Goal: Navigation & Orientation: Understand site structure

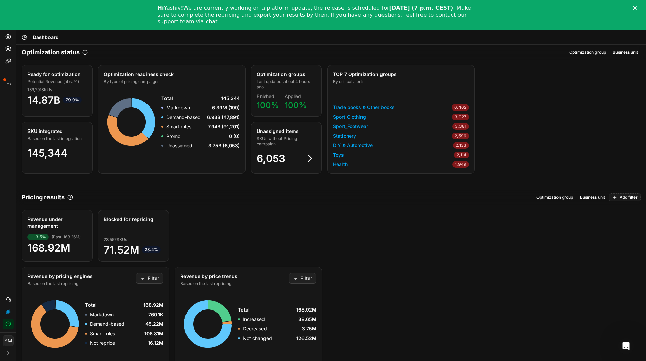
click at [640, 6] on div "Close" at bounding box center [637, 8] width 7 height 4
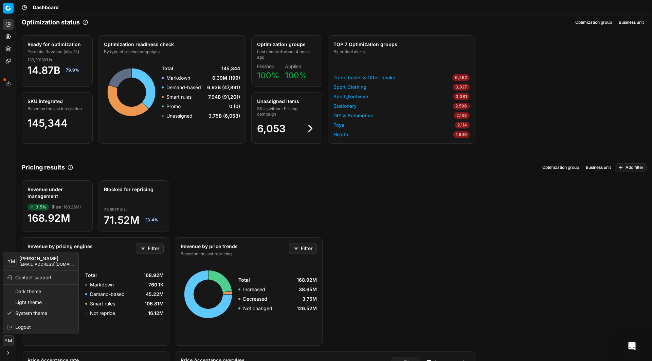
click at [5, 345] on html "Pricing platform Analytics Pricing Product portfolio Templates Export service 2…" at bounding box center [326, 180] width 652 height 361
click at [8, 354] on html "Pricing platform Analytics Pricing Product portfolio Templates Export service 2…" at bounding box center [326, 180] width 652 height 361
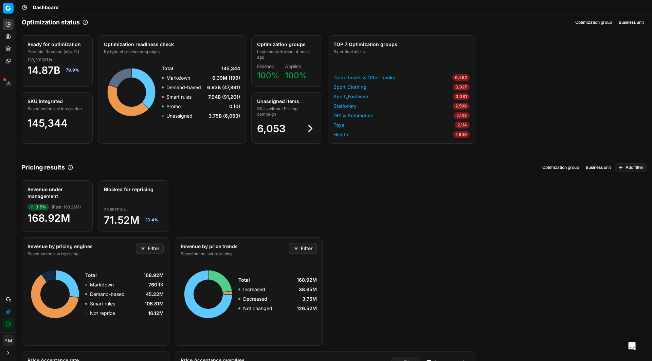
click at [8, 354] on icon at bounding box center [7, 353] width 1 height 3
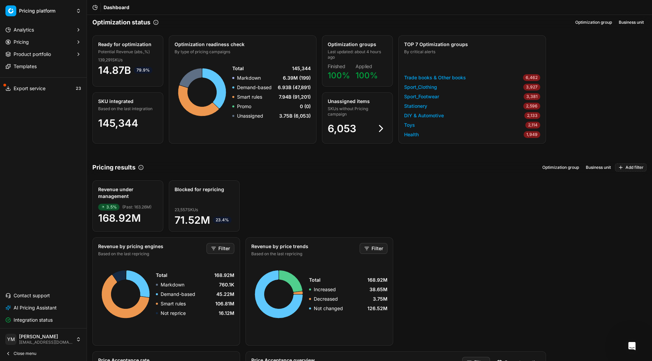
click at [8, 354] on icon at bounding box center [7, 353] width 5 height 5
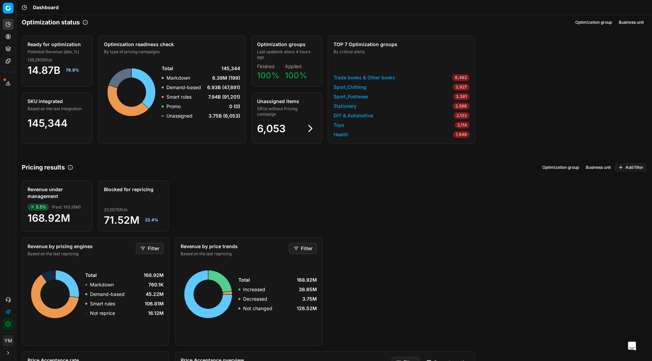
click at [628, 343] on icon "Open Intercom Messenger" at bounding box center [630, 345] width 11 height 11
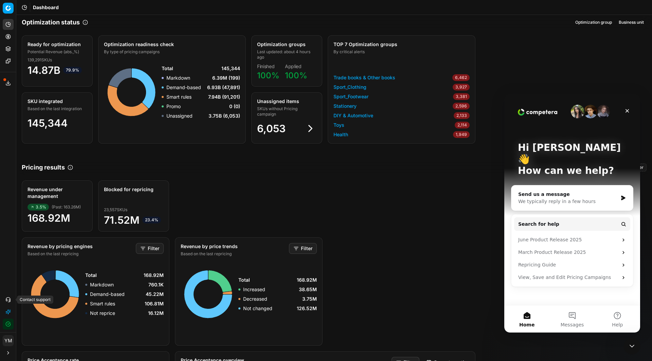
click at [7, 301] on icon at bounding box center [7, 299] width 5 height 5
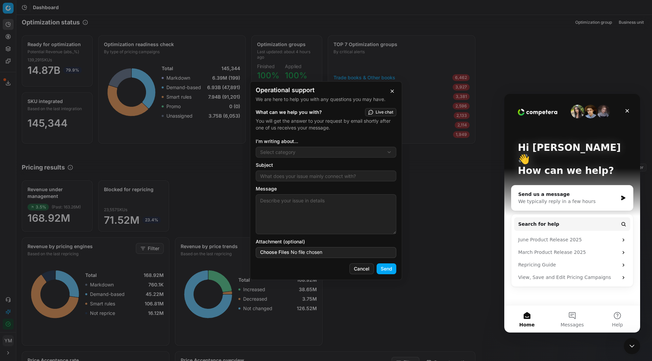
click at [389, 93] on button "button" at bounding box center [392, 91] width 8 height 8
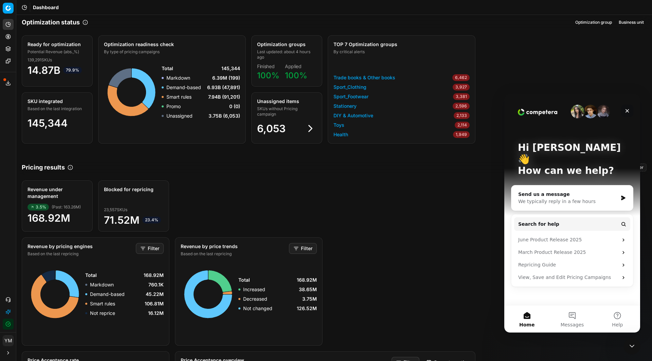
click at [629, 109] on icon "Close" at bounding box center [626, 110] width 5 height 5
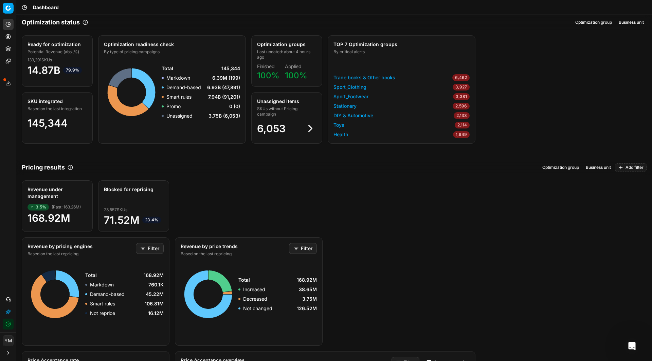
click at [8, 355] on icon at bounding box center [7, 353] width 5 height 5
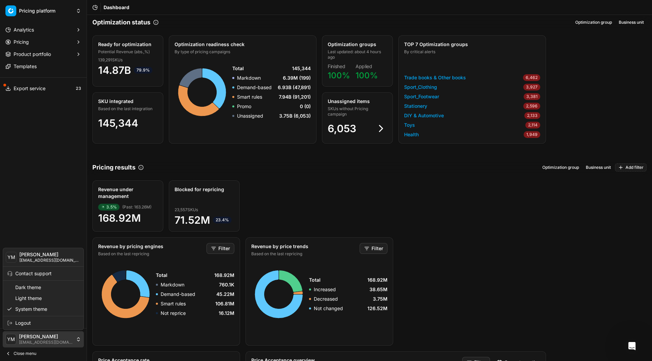
click at [79, 339] on html "Pricing platform Analytics Pricing Product portfolio Templates Export service 2…" at bounding box center [326, 180] width 652 height 361
click at [593, 269] on html "Pricing platform Analytics Pricing Product portfolio Templates Export service 2…" at bounding box center [326, 180] width 652 height 361
